Goal: Task Accomplishment & Management: Manage account settings

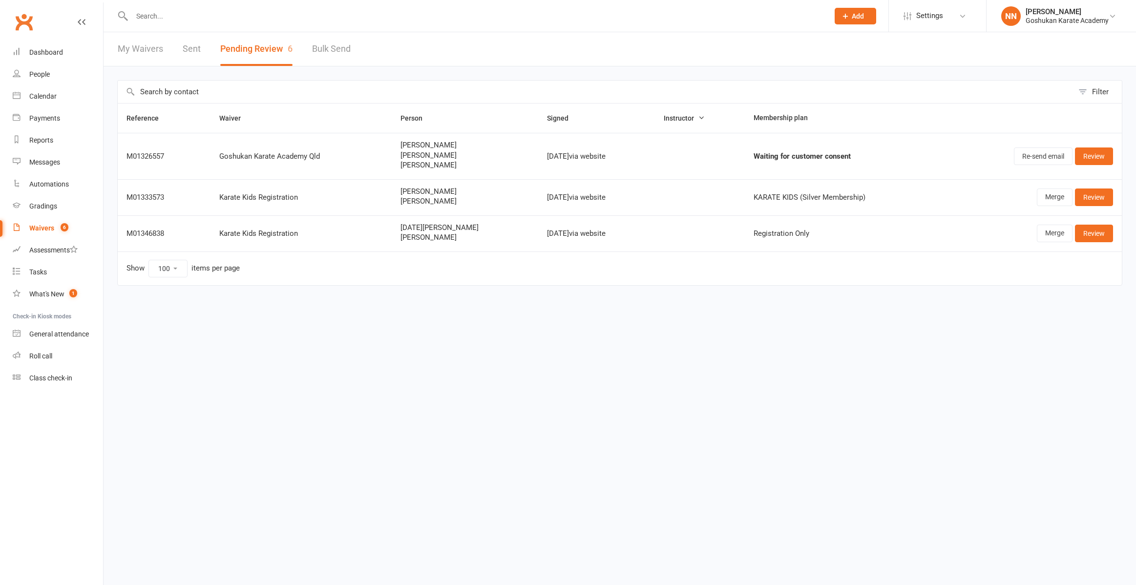
select select "100"
click at [46, 229] on div "Waivers" at bounding box center [41, 228] width 25 height 8
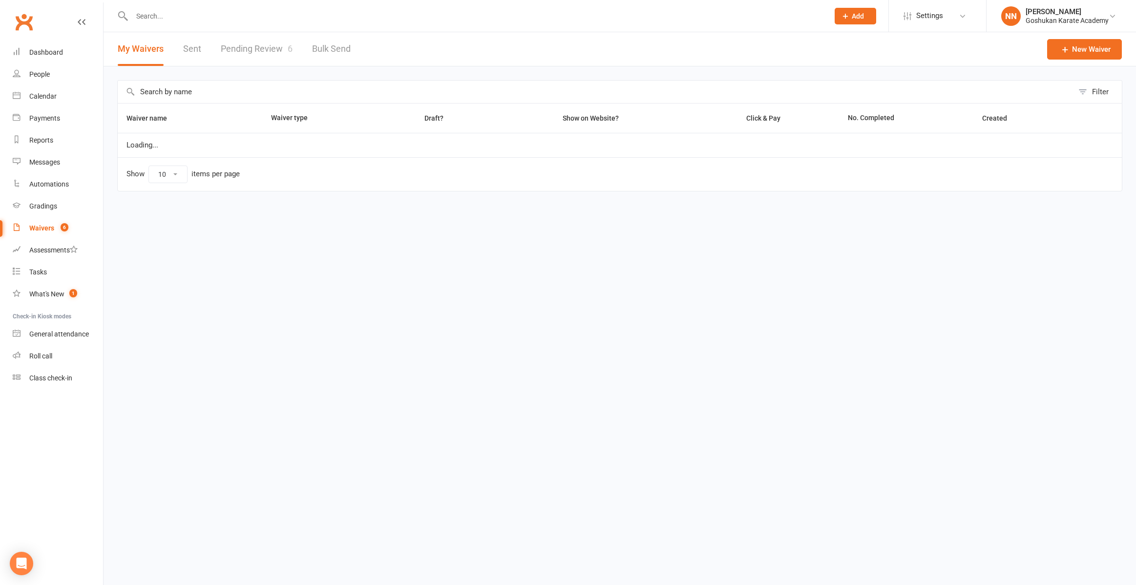
select select "100"
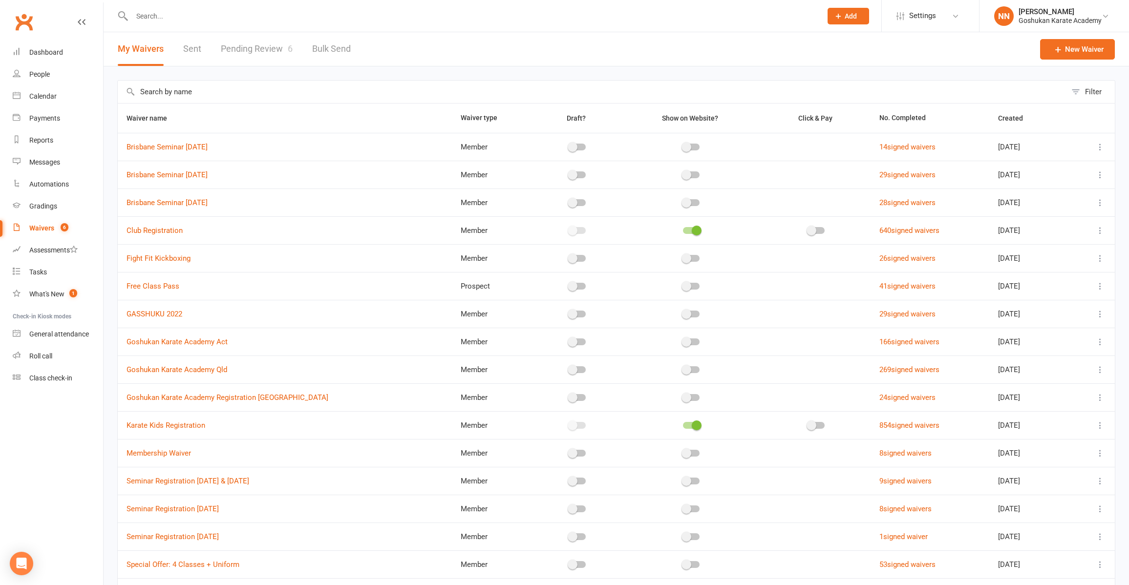
click at [250, 49] on link "Pending Review 6" at bounding box center [257, 49] width 72 height 34
select select "100"
